Goal: Task Accomplishment & Management: Use online tool/utility

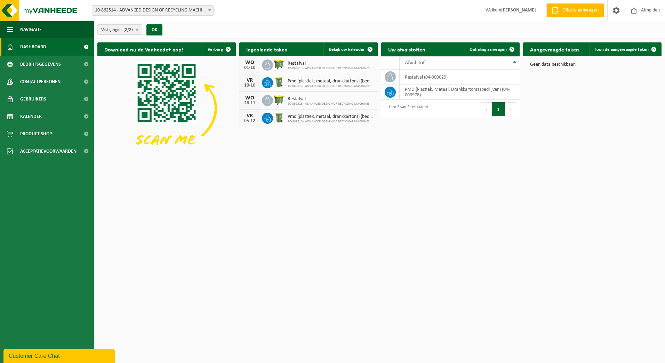
click at [311, 68] on span "10-862513 - ADVANCED DESIGN OF RECYCLING MACHINES" at bounding box center [329, 68] width 82 height 4
click at [278, 63] on img at bounding box center [279, 64] width 12 height 12
click at [521, 9] on strong "[PERSON_NAME]" at bounding box center [518, 10] width 35 height 5
click at [194, 14] on span "10-862514 - ADVANCED DESIGN OF RECYCLING MACHINES - MENEN" at bounding box center [152, 11] width 121 height 10
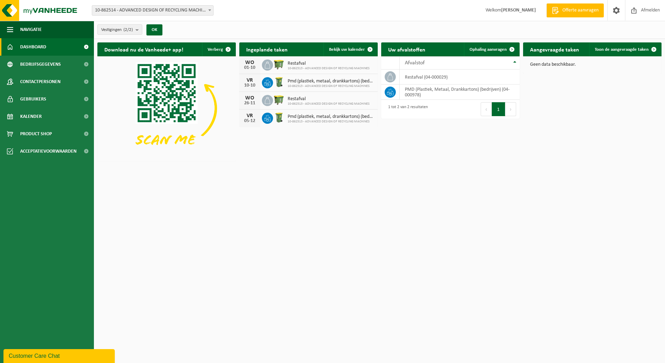
click at [52, 51] on link "Dashboard" at bounding box center [47, 46] width 94 height 17
click at [47, 63] on span "Bedrijfsgegevens" at bounding box center [40, 64] width 41 height 17
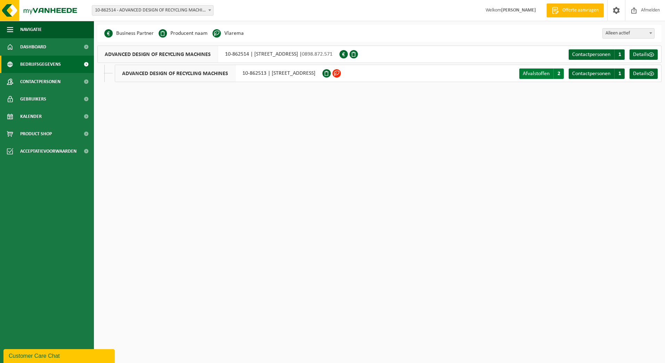
click at [549, 73] on span "Afvalstoffen" at bounding box center [536, 74] width 27 height 6
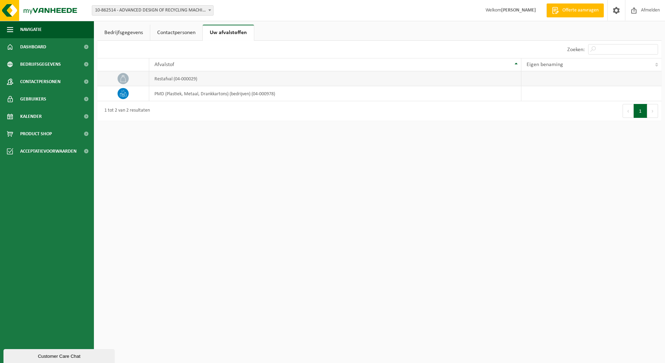
click at [179, 78] on td "restafval (04-000029)" at bounding box center [335, 78] width 372 height 15
click at [151, 95] on td "PMD (Plastiek, Metaal, Drankkartons) (bedrijven) (04-000978)" at bounding box center [335, 93] width 372 height 15
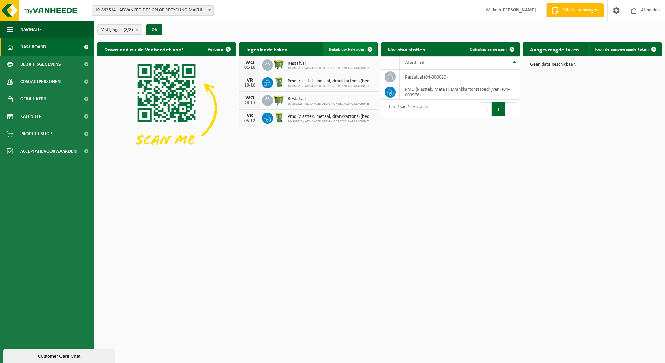
click at [346, 50] on span "Bekijk uw kalender" at bounding box center [347, 49] width 36 height 5
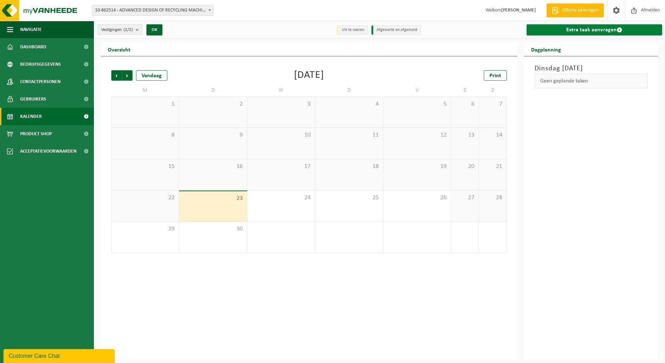
click at [581, 28] on link "Extra taak aanvragen" at bounding box center [595, 29] width 136 height 11
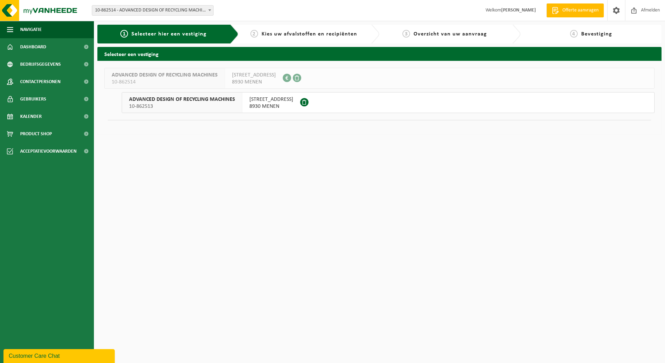
click at [269, 103] on span "8930 MENEN" at bounding box center [271, 106] width 44 height 7
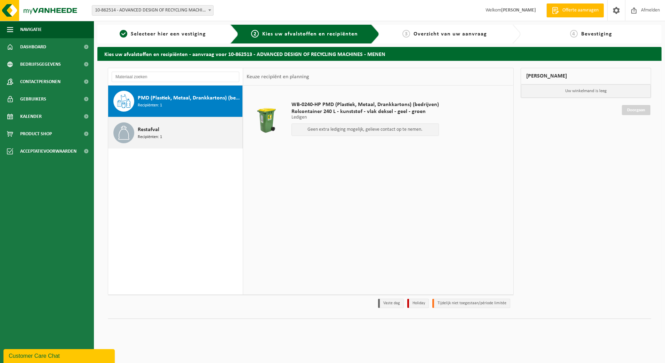
click at [159, 131] on div "Restafval Recipiënten: 1" at bounding box center [189, 132] width 103 height 21
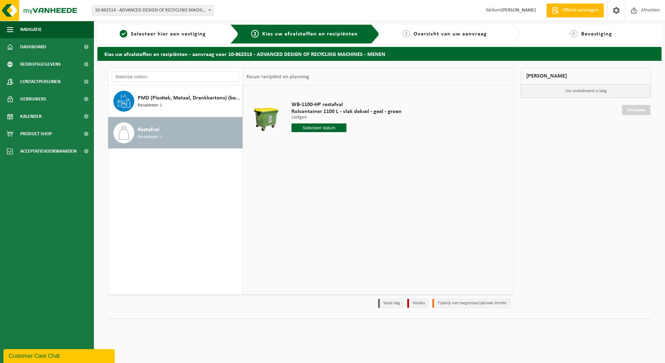
click at [314, 125] on input "text" at bounding box center [318, 127] width 55 height 9
click at [323, 201] on div "24" at bounding box center [322, 200] width 12 height 11
type input "Van [DATE]"
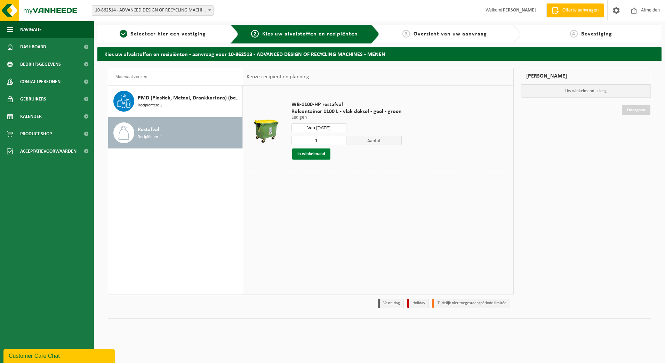
click at [313, 155] on button "In winkelmand" at bounding box center [311, 154] width 38 height 11
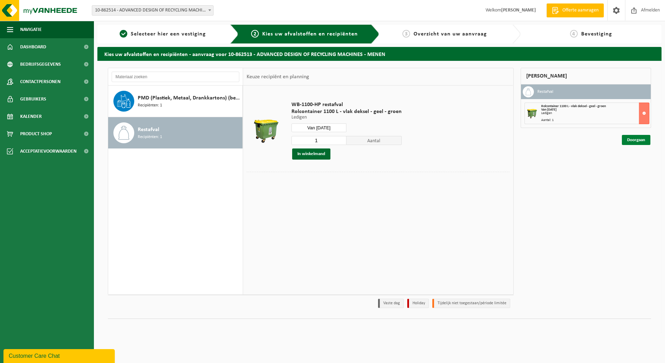
click at [630, 141] on link "Doorgaan" at bounding box center [636, 140] width 29 height 10
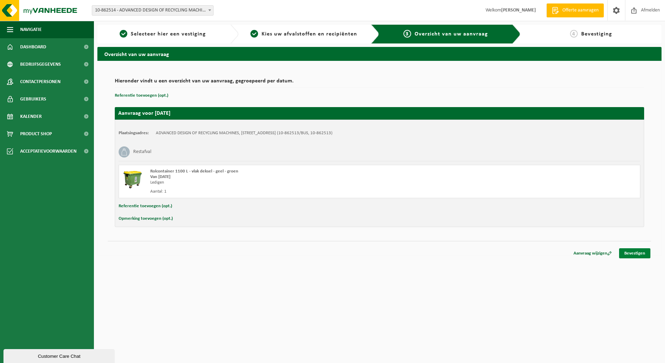
click at [639, 254] on link "Bevestigen" at bounding box center [634, 253] width 31 height 10
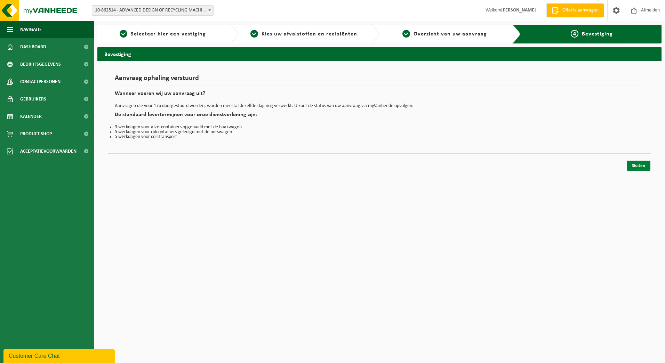
click at [636, 167] on link "Sluiten" at bounding box center [639, 166] width 24 height 10
